Goal: Information Seeking & Learning: Learn about a topic

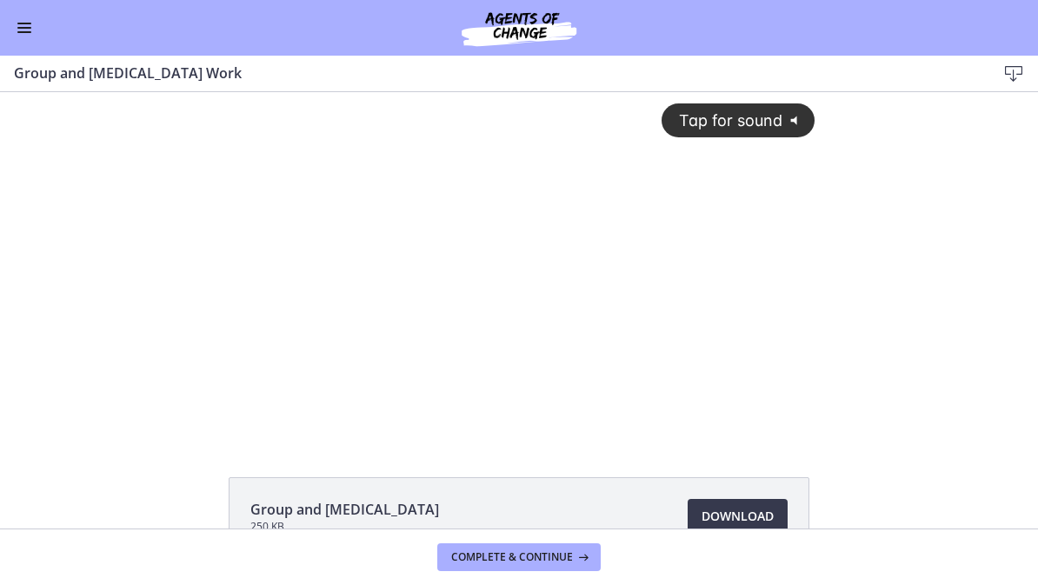
click at [756, 116] on span "Tap for sound" at bounding box center [722, 120] width 119 height 18
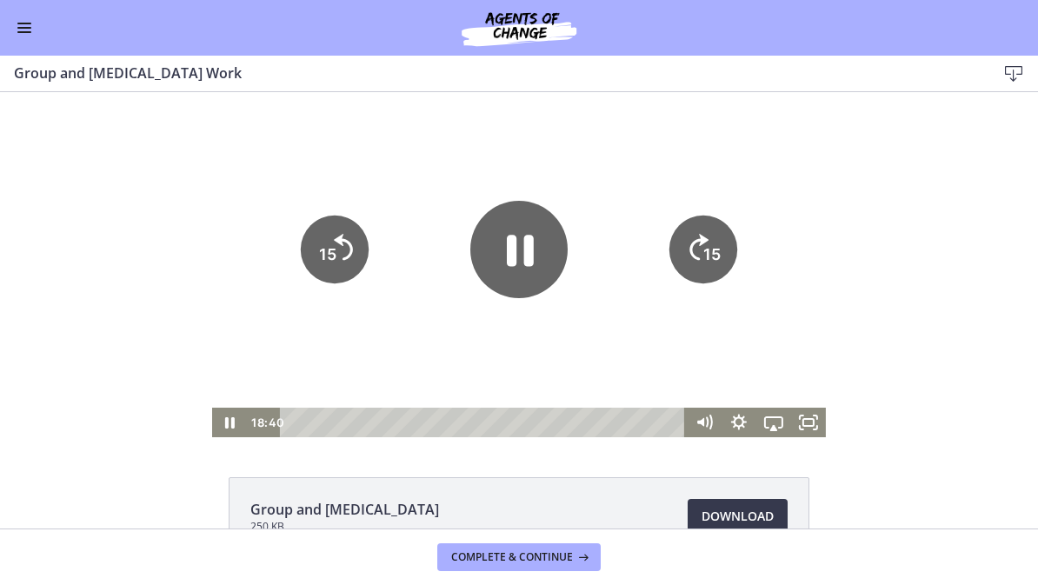
click at [531, 233] on icon "Pause" at bounding box center [518, 249] width 97 height 97
click at [794, 428] on icon "Fullscreen" at bounding box center [808, 423] width 35 height 30
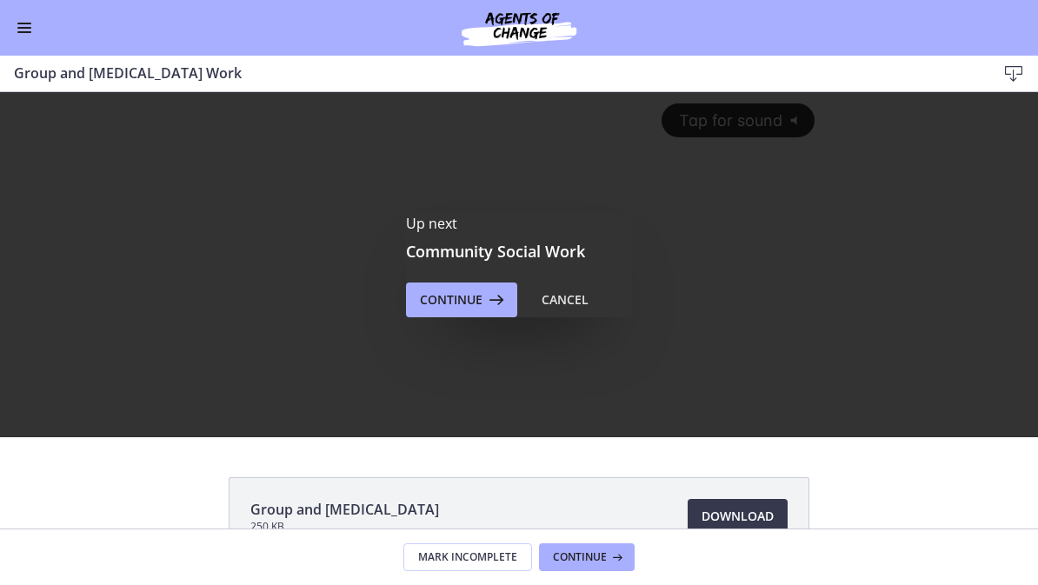
click at [448, 298] on span "Continue" at bounding box center [451, 299] width 63 height 21
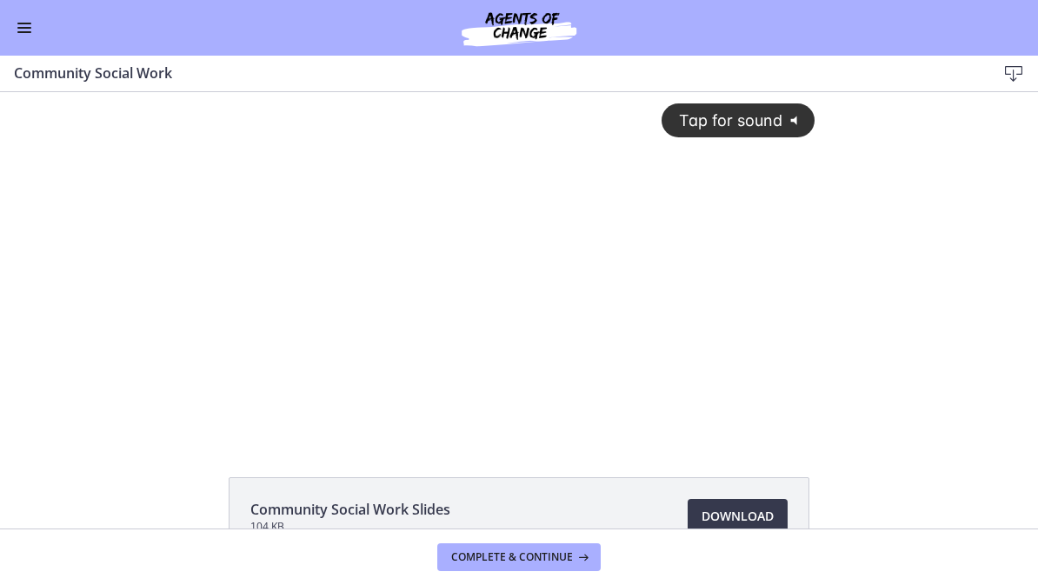
click at [787, 421] on icon "Airplay" at bounding box center [773, 423] width 35 height 30
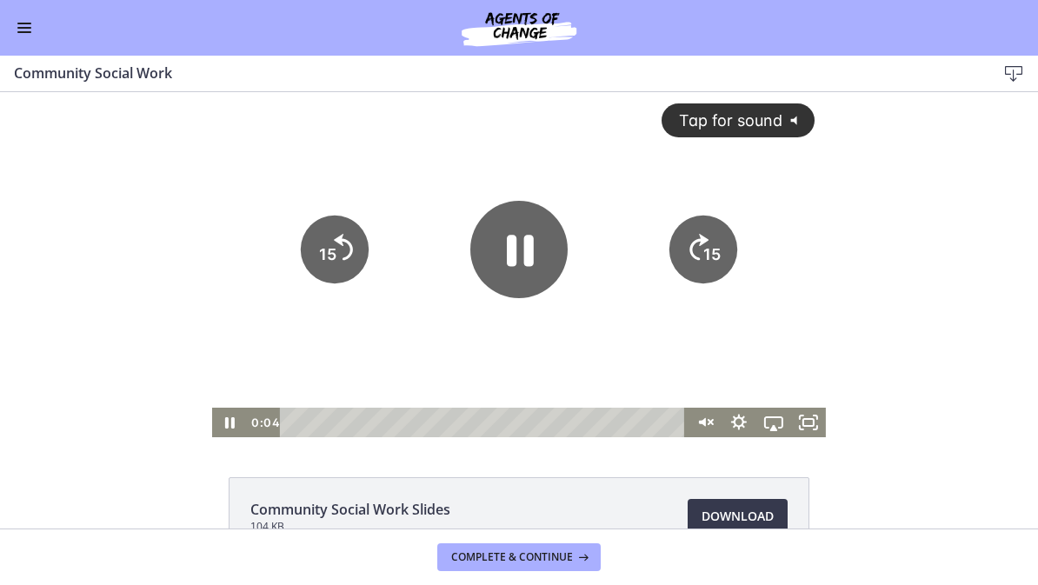
click at [517, 236] on icon "Pause" at bounding box center [518, 249] width 97 height 97
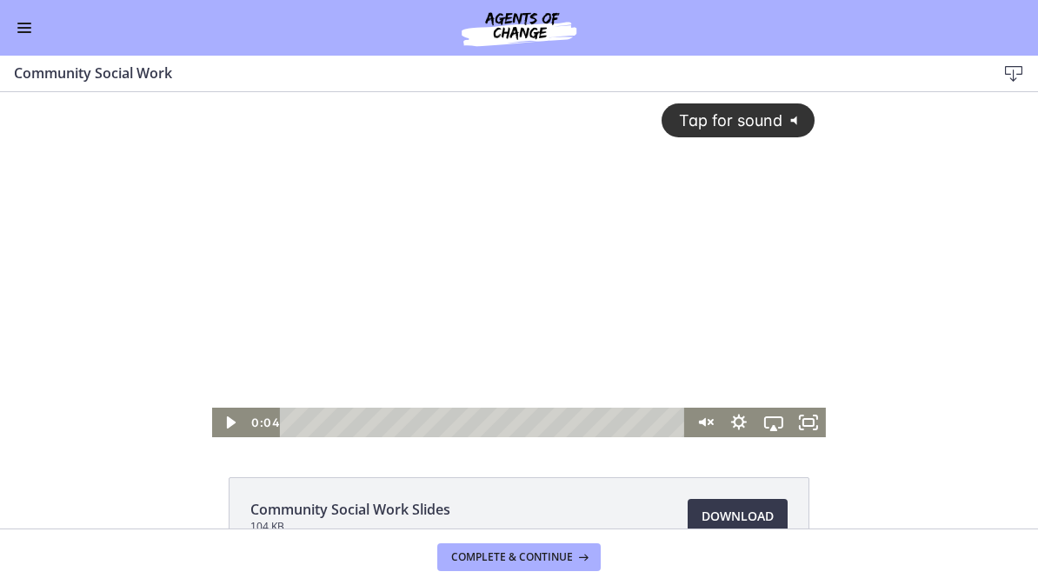
click at [665, 112] on span "Tap for sound" at bounding box center [722, 120] width 119 height 18
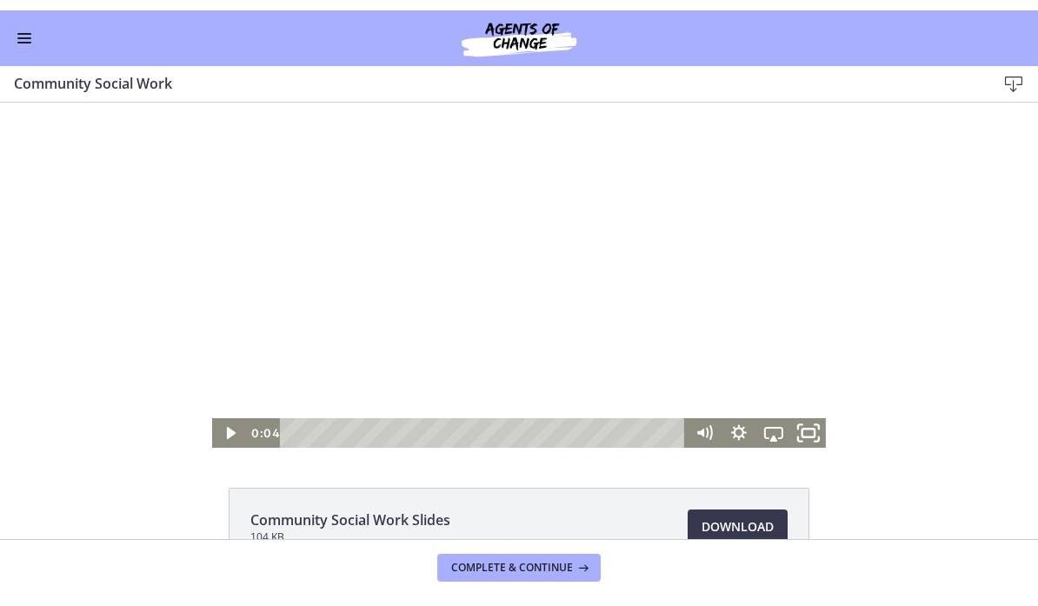
scroll to position [3, 0]
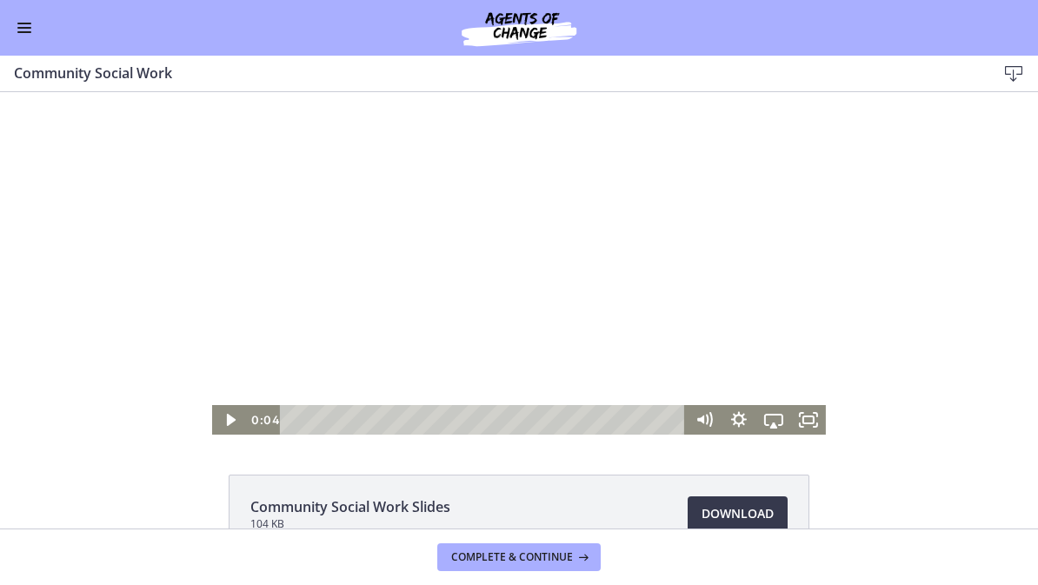
click at [799, 422] on icon "Fullscreen" at bounding box center [808, 420] width 35 height 30
